Goal: Information Seeking & Learning: Check status

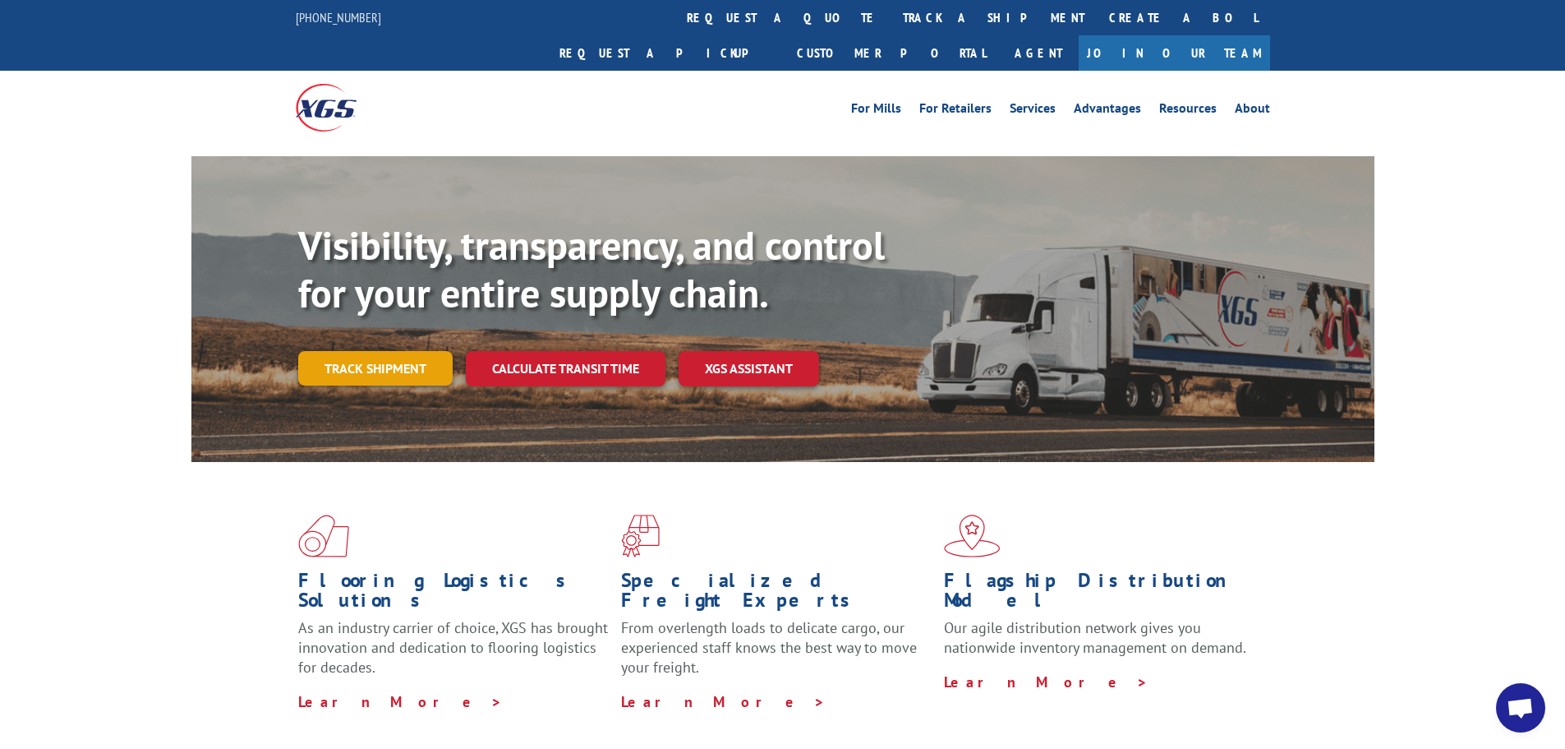
click at [350, 351] on link "Track shipment" at bounding box center [375, 368] width 154 height 35
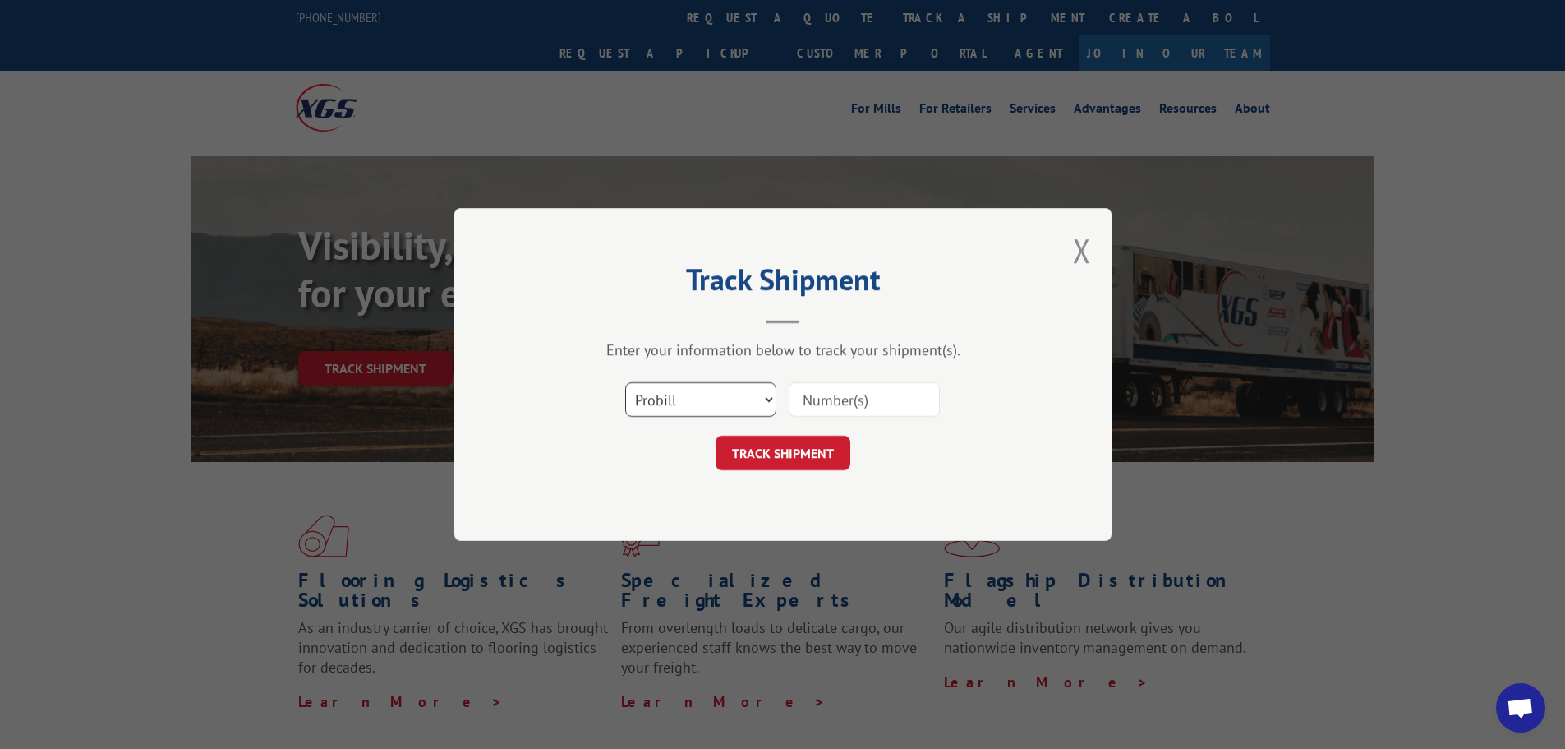
click at [676, 402] on select "Select category... Probill BOL PO" at bounding box center [700, 399] width 151 height 35
select select "bol"
click at [625, 382] on select "Select category... Probill BOL PO" at bounding box center [700, 399] width 151 height 35
click at [839, 394] on input at bounding box center [864, 399] width 151 height 35
paste input "590739561000"
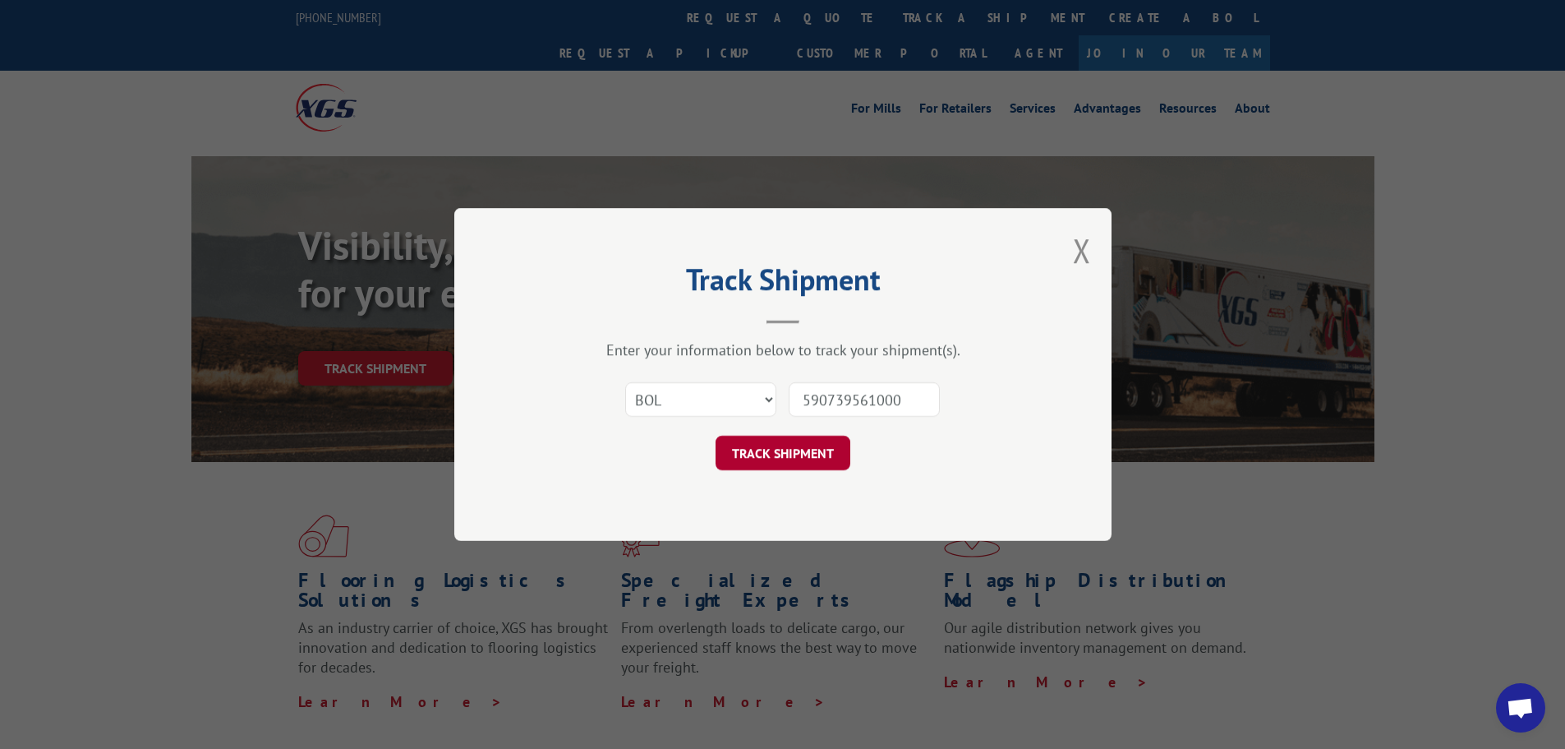
type input "590739561000"
click at [804, 454] on button "TRACK SHIPMENT" at bounding box center [783, 453] width 135 height 35
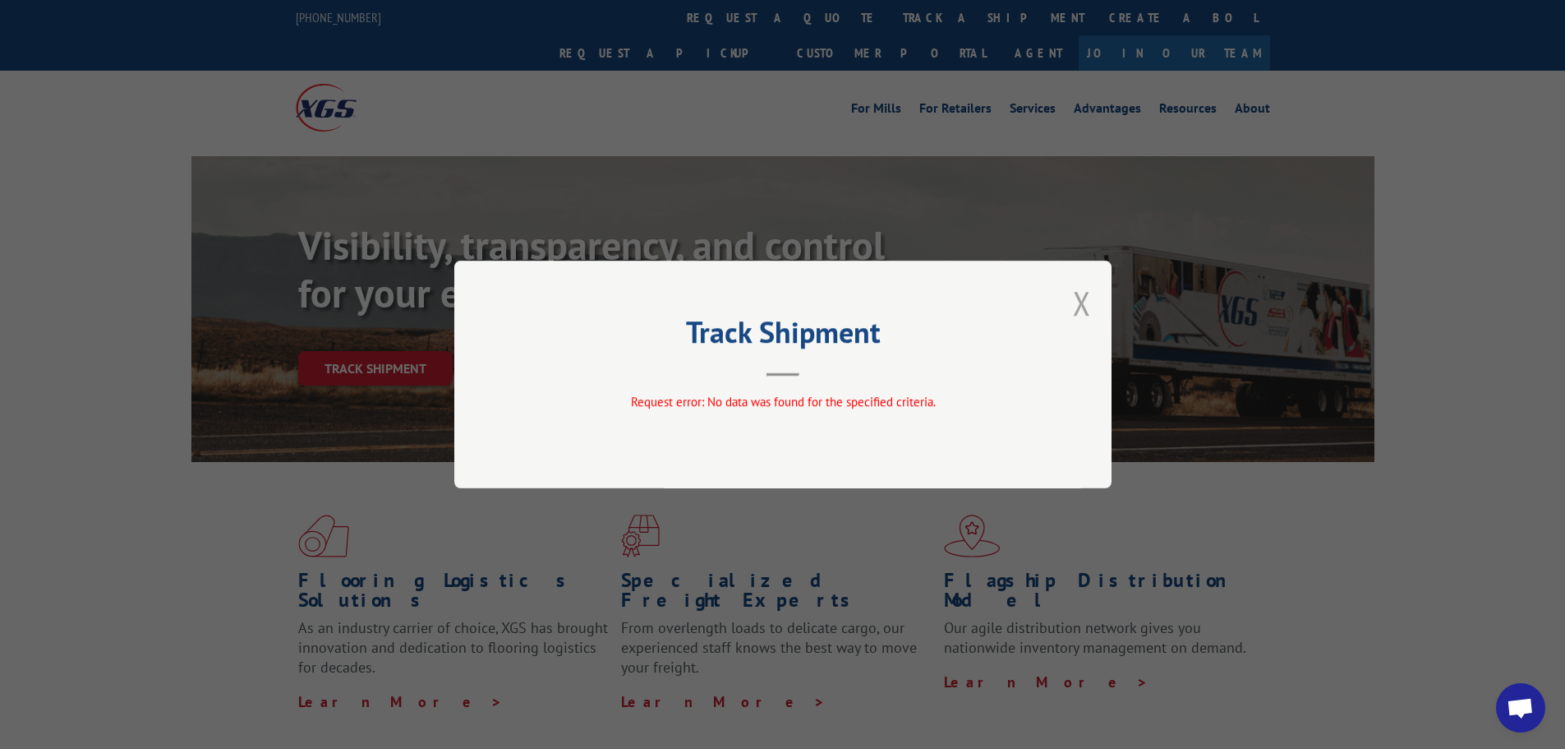
click at [1085, 302] on button "Close modal" at bounding box center [1082, 303] width 18 height 44
